Goal: Information Seeking & Learning: Learn about a topic

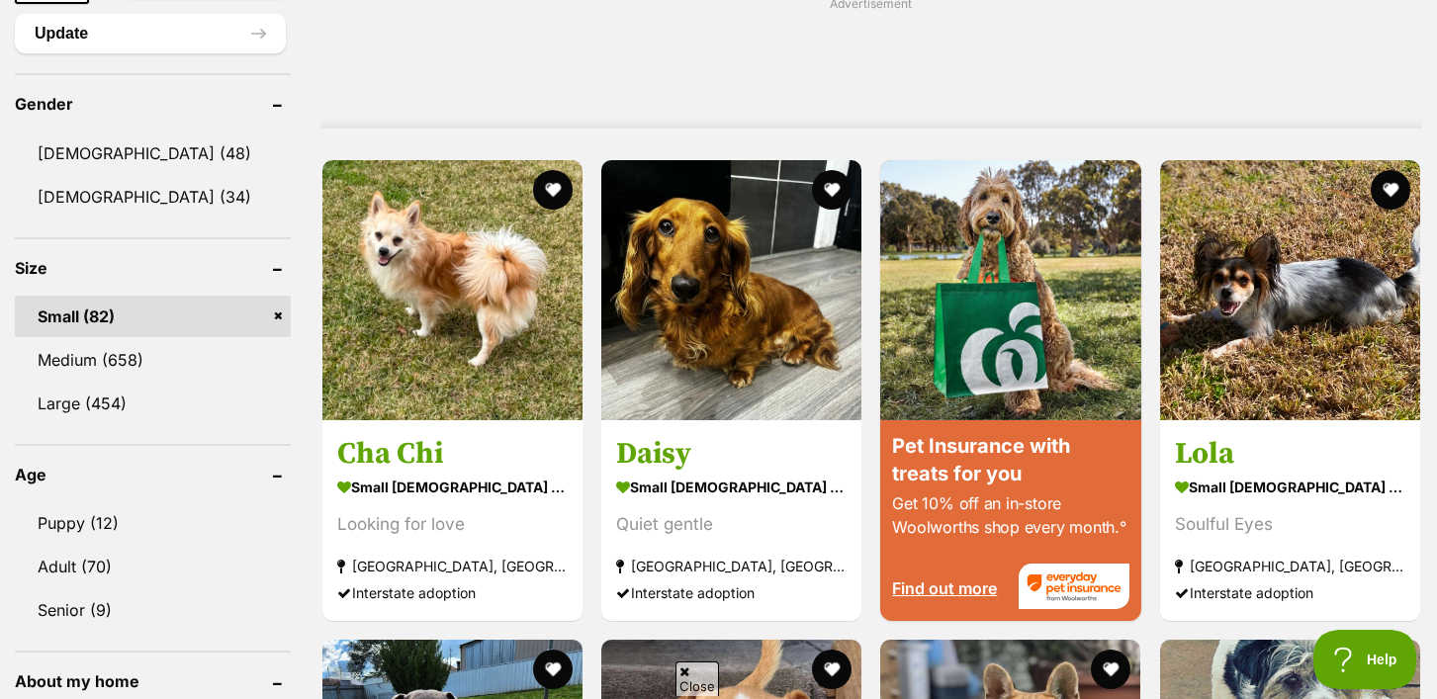
scroll to position [1637, 0]
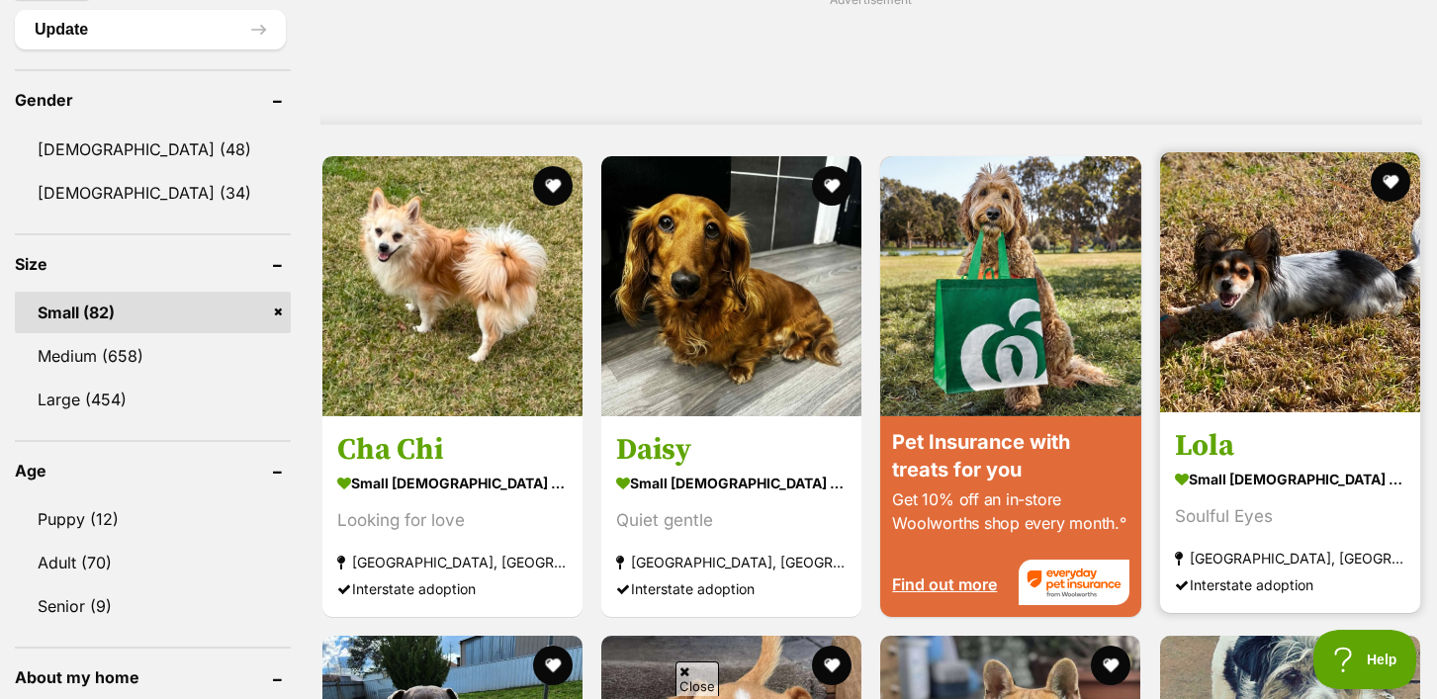
click at [1287, 348] on img at bounding box center [1290, 282] width 260 height 260
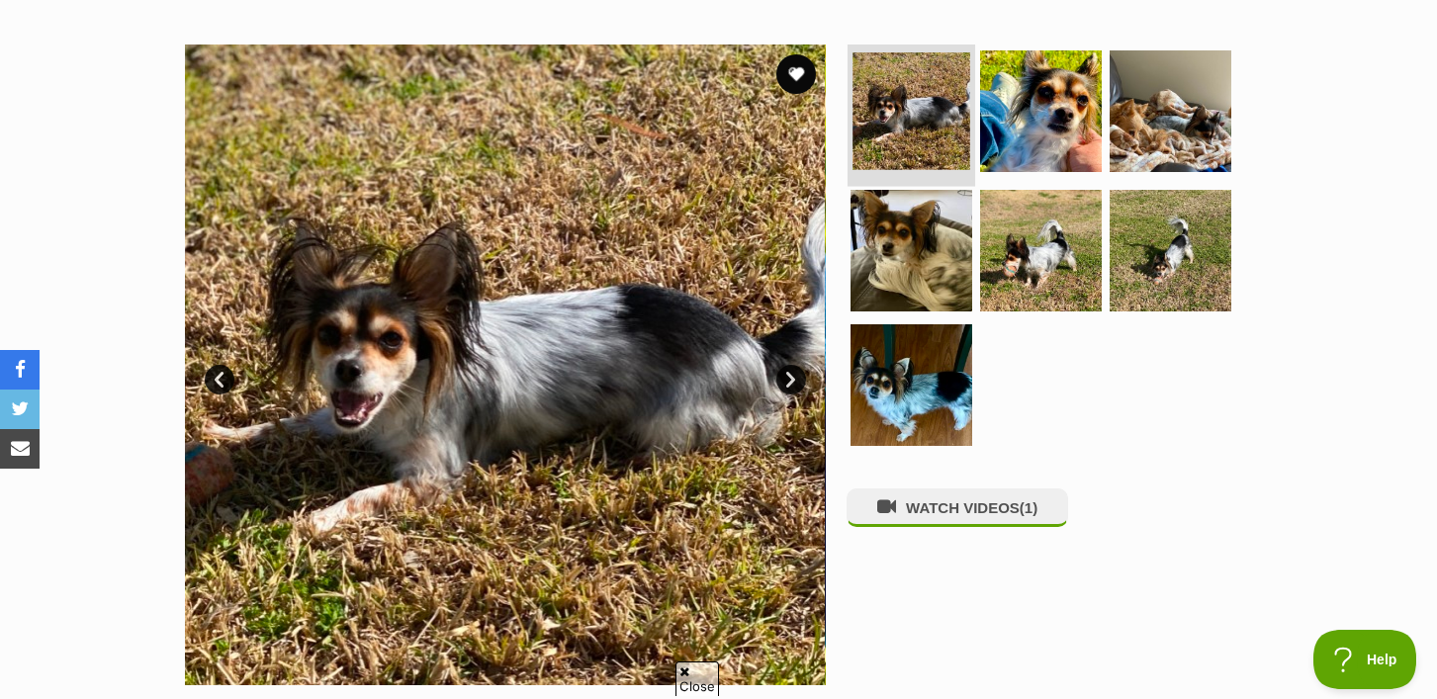
scroll to position [336, 0]
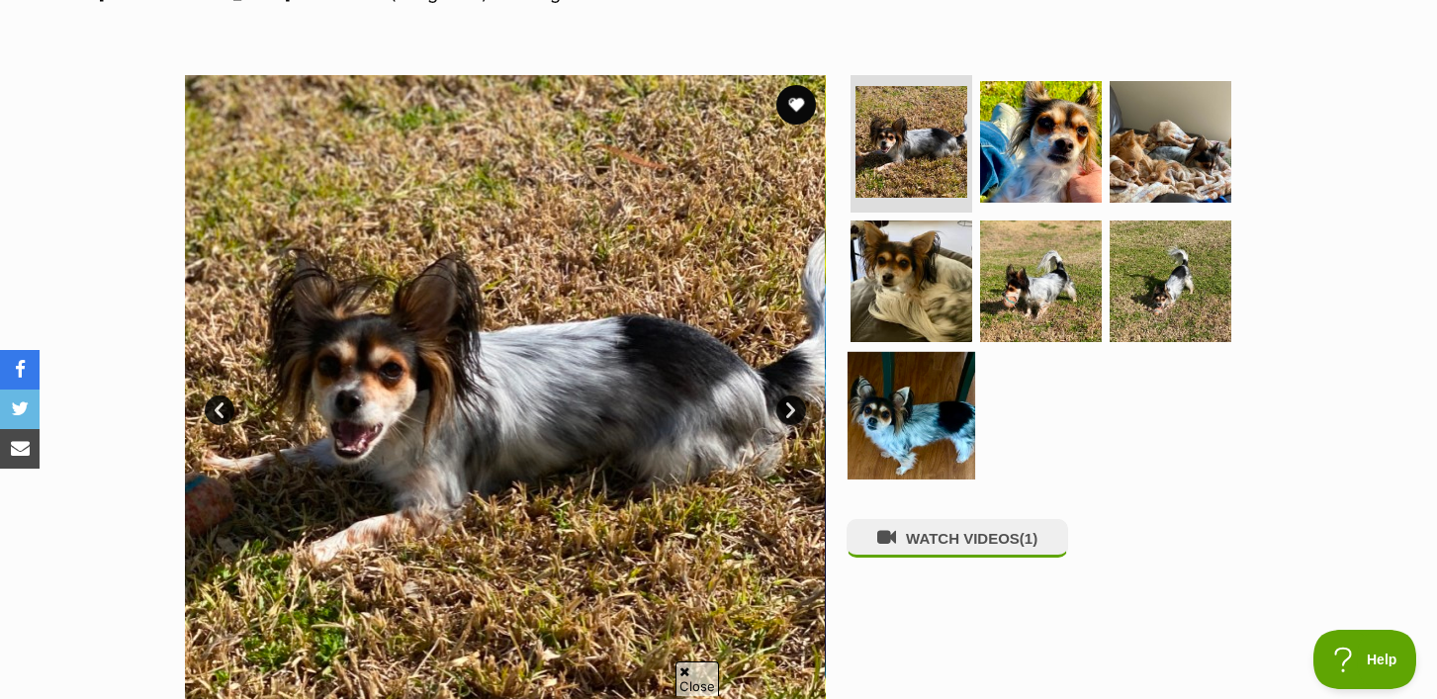
click at [935, 408] on img at bounding box center [911, 416] width 128 height 128
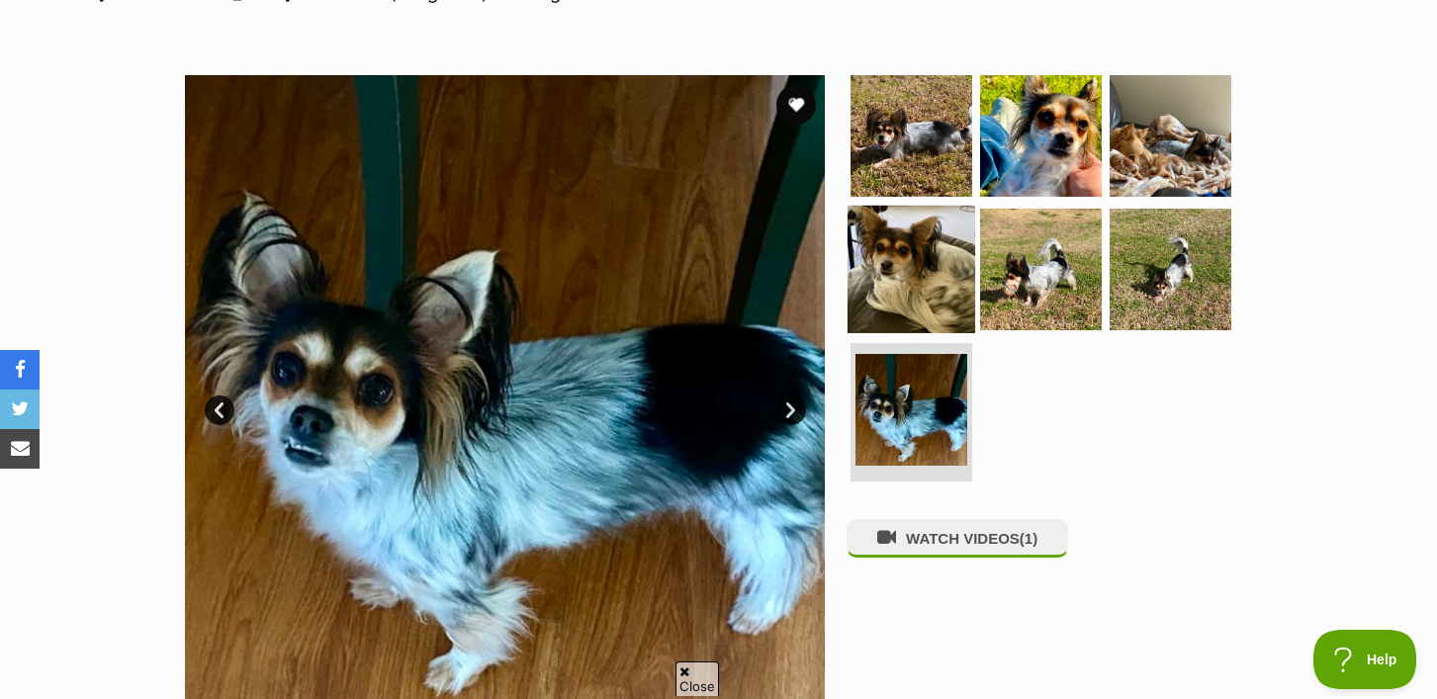
click at [908, 281] on img at bounding box center [911, 270] width 128 height 128
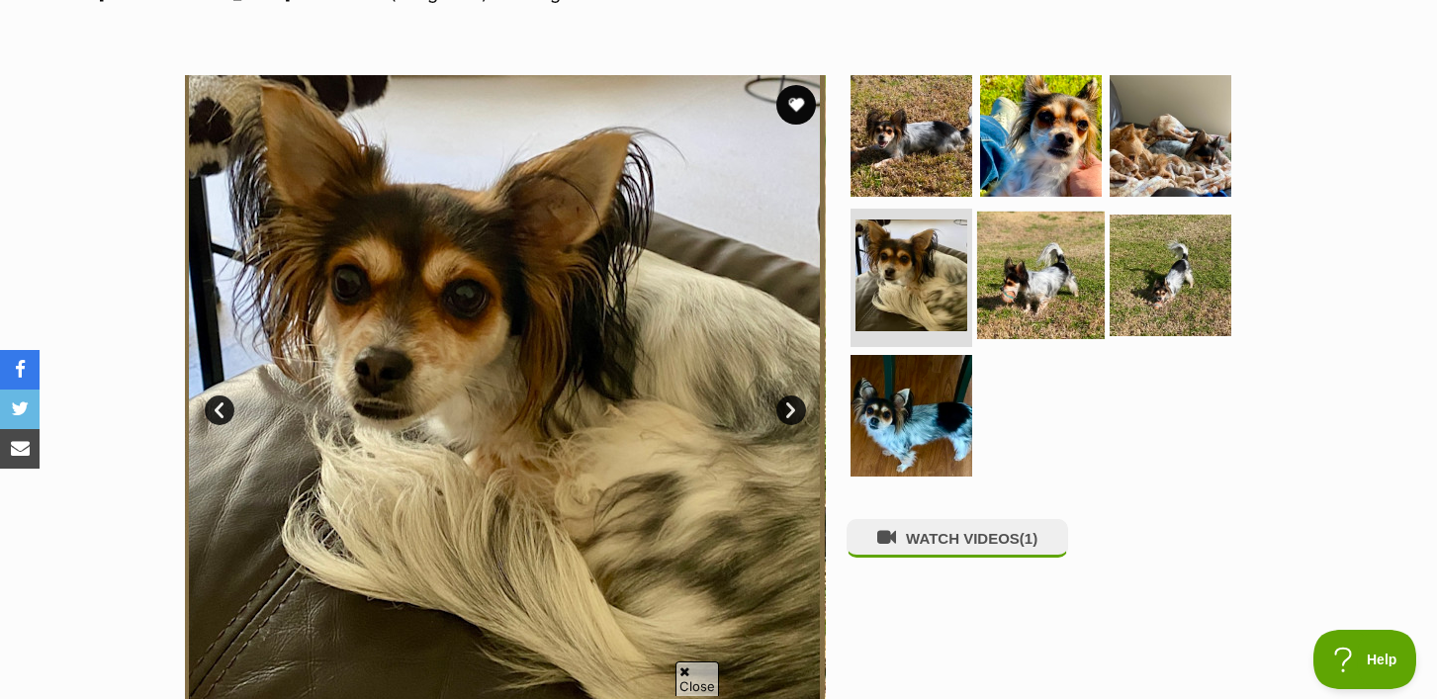
click at [1046, 278] on img at bounding box center [1041, 276] width 128 height 128
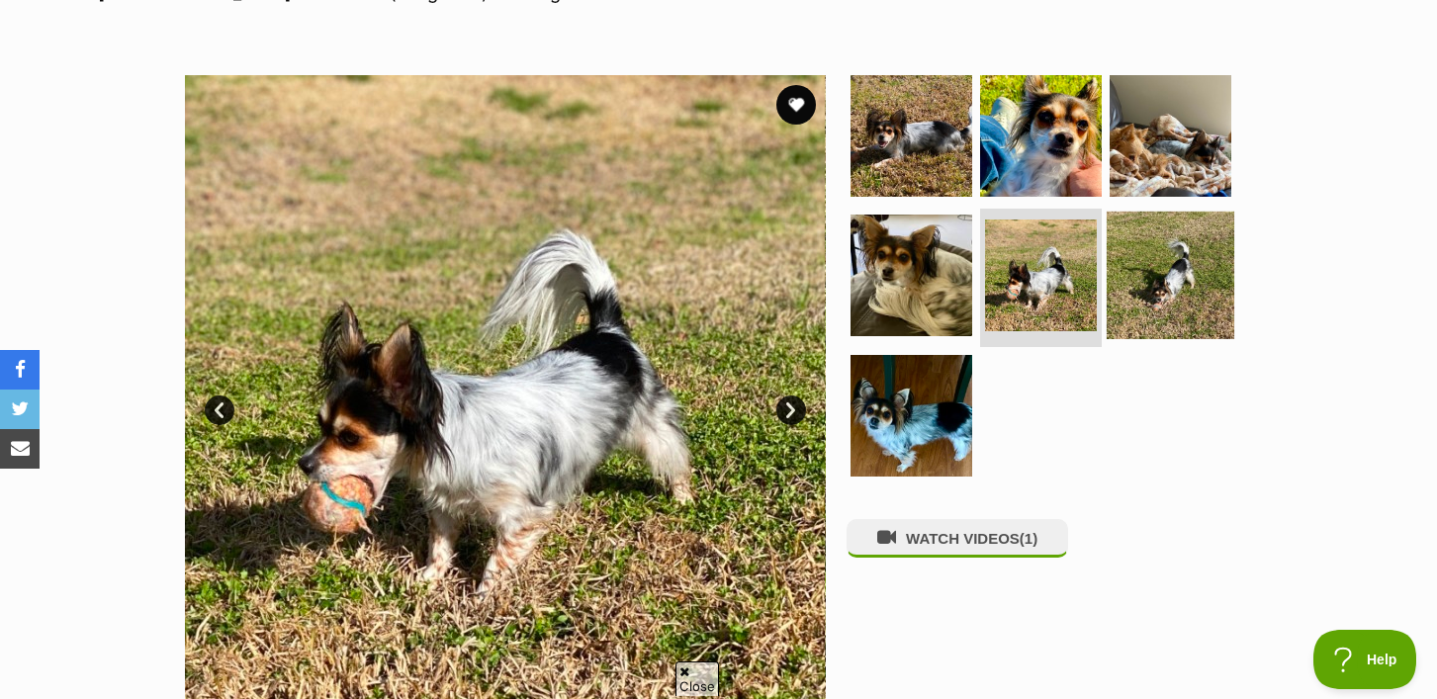
click at [1191, 273] on img at bounding box center [1170, 276] width 128 height 128
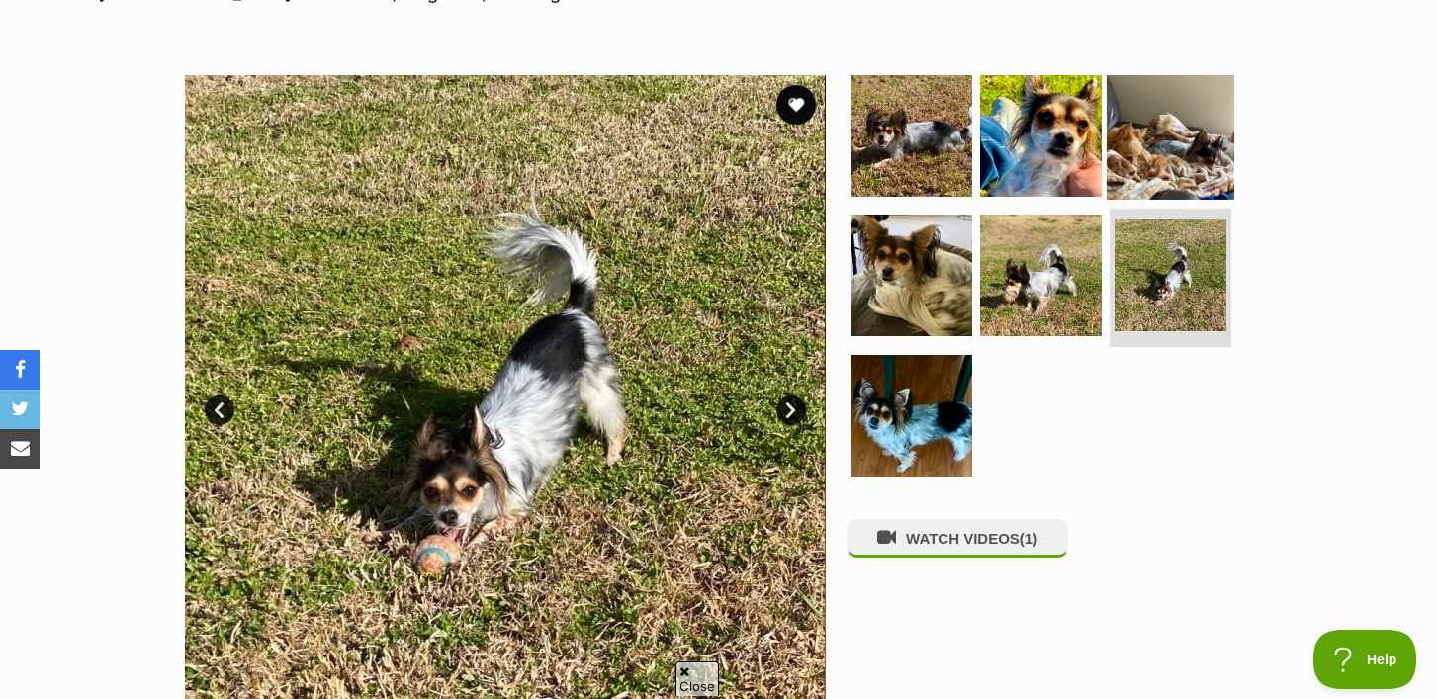
click at [1180, 155] on img at bounding box center [1170, 135] width 128 height 128
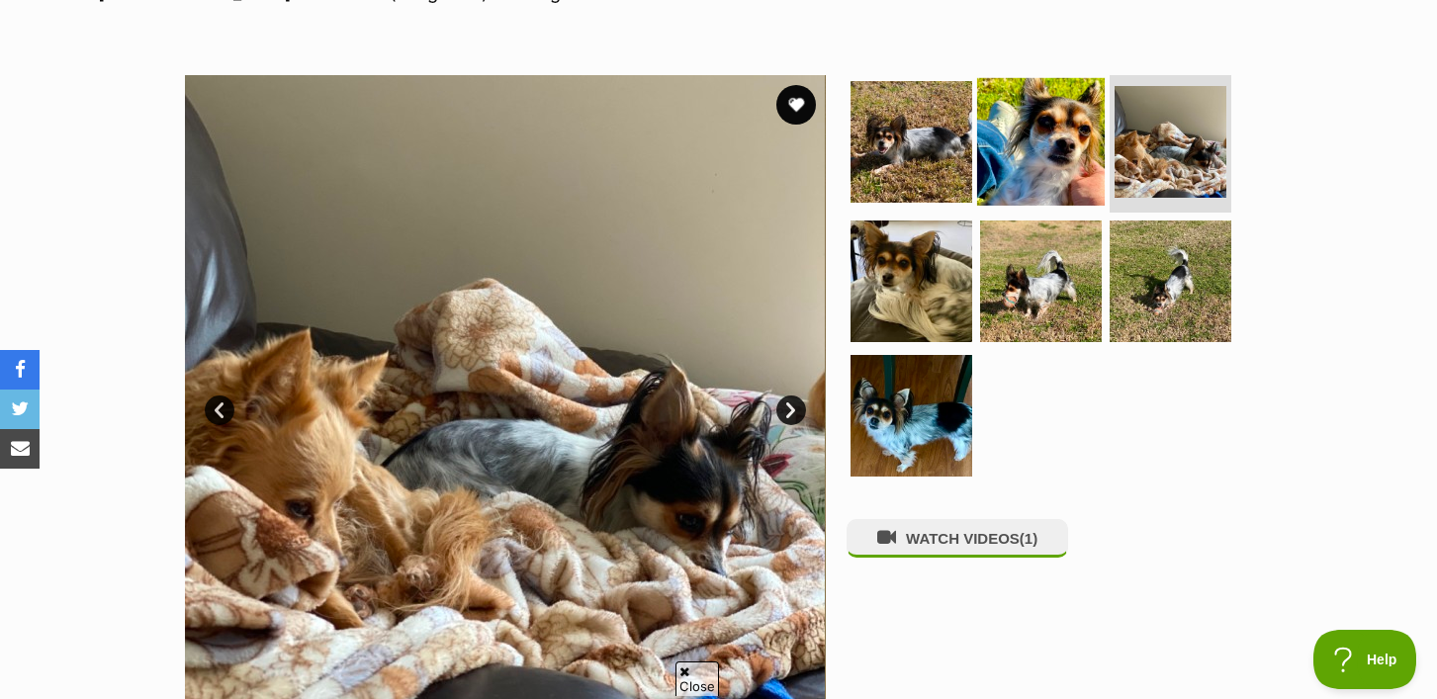
click at [1036, 135] on img at bounding box center [1041, 141] width 128 height 128
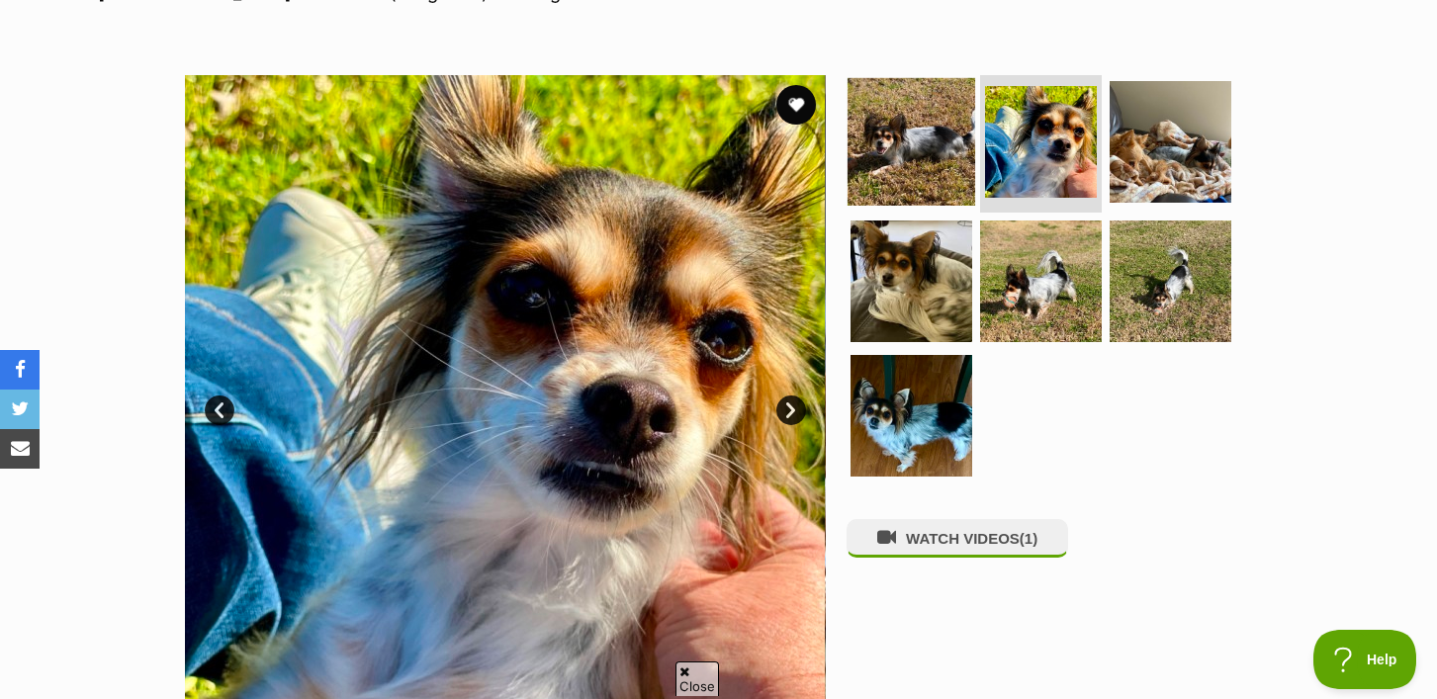
click at [900, 143] on img at bounding box center [911, 141] width 128 height 128
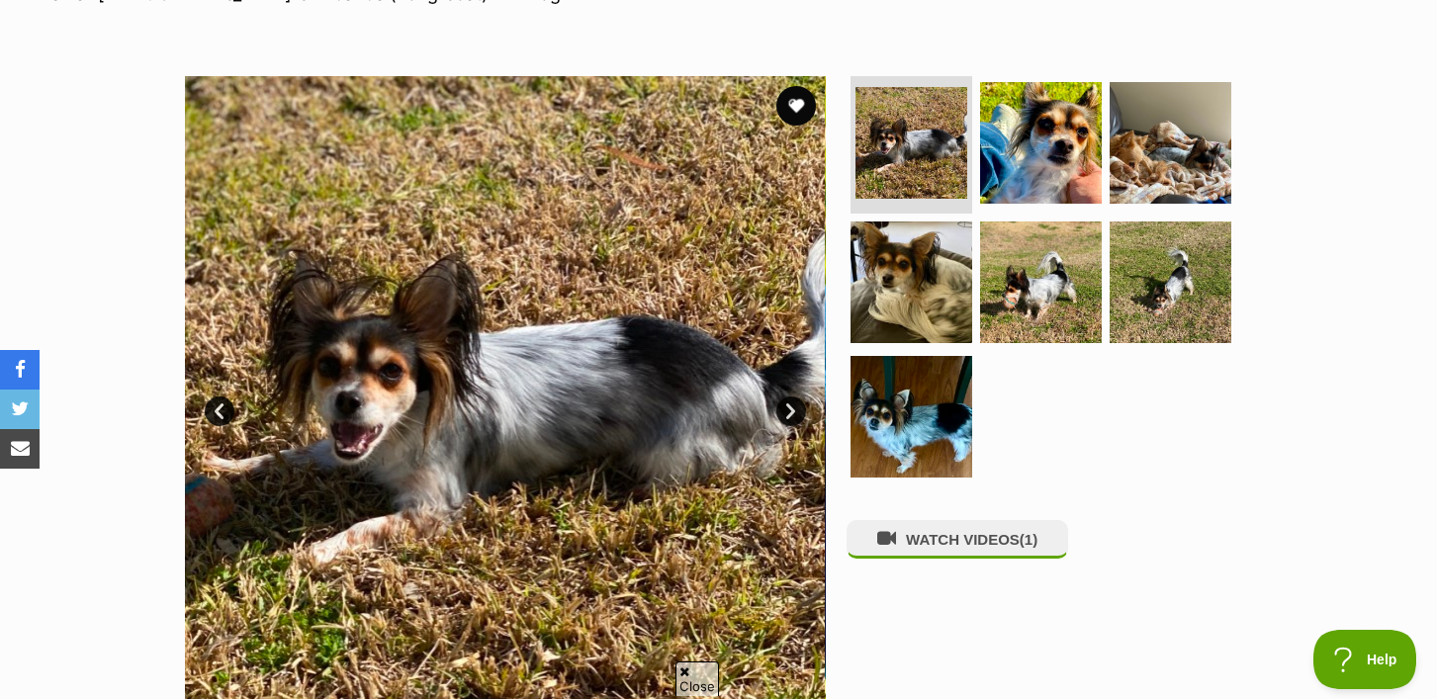
scroll to position [320, 0]
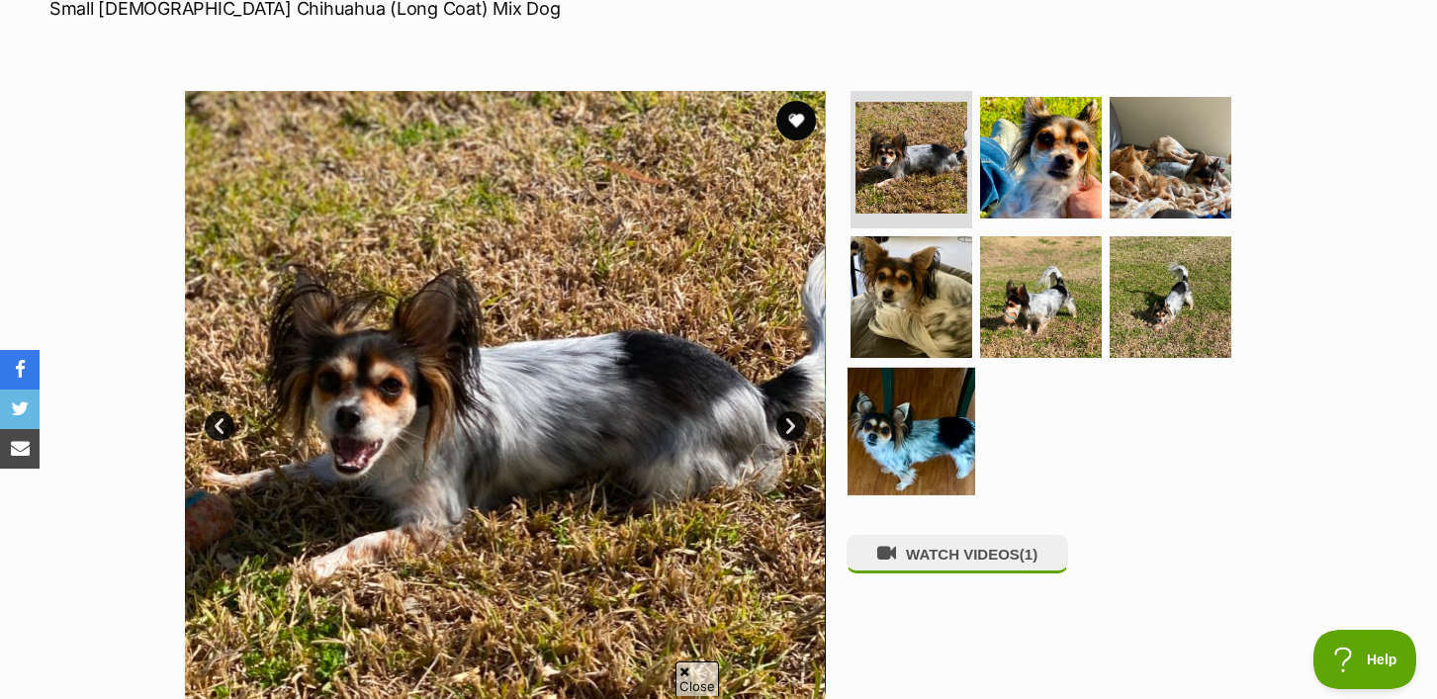
click at [915, 428] on img at bounding box center [911, 432] width 128 height 128
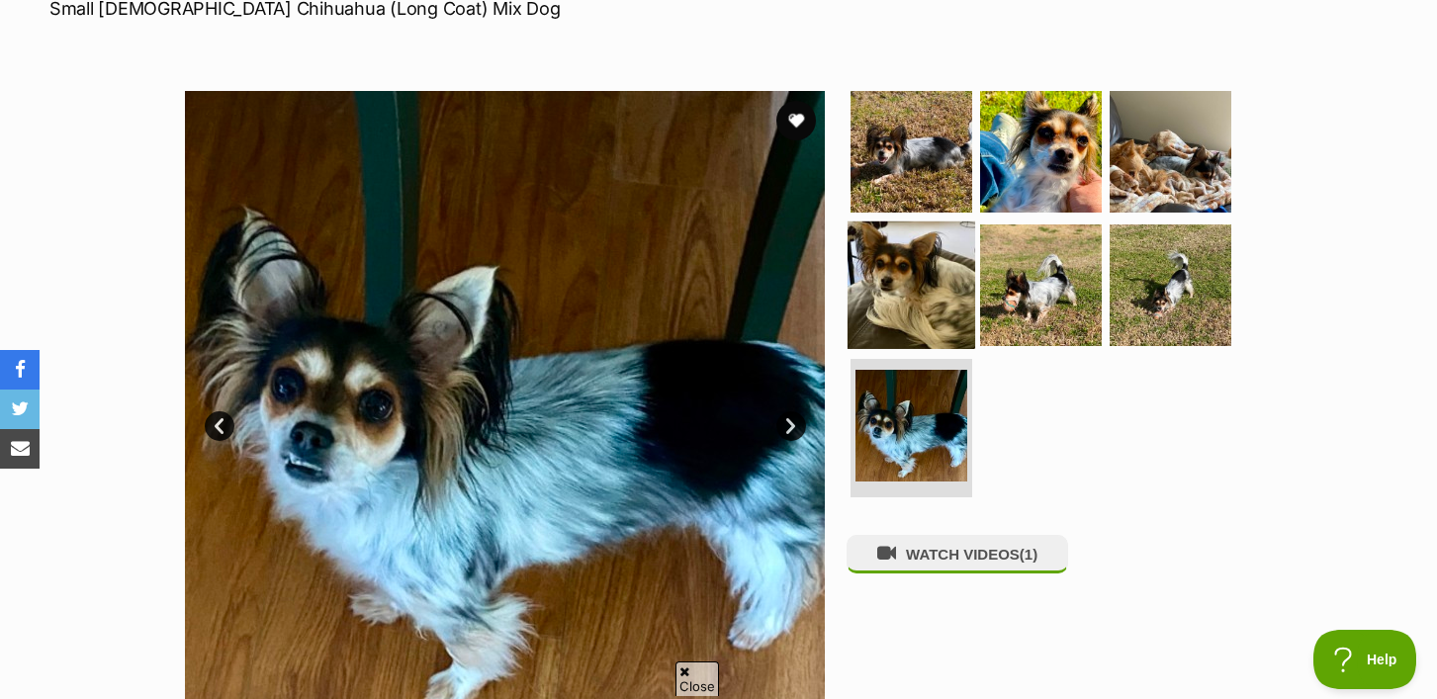
click at [908, 290] on img at bounding box center [911, 285] width 128 height 128
